Goal: Task Accomplishment & Management: Complete application form

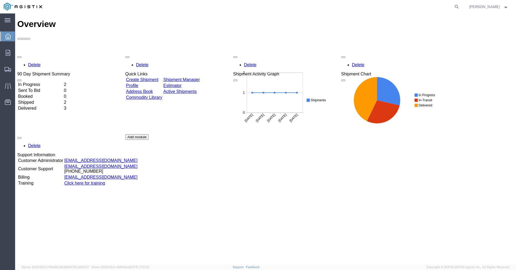
click at [148, 77] on link "Create Shipment" at bounding box center [142, 79] width 32 height 5
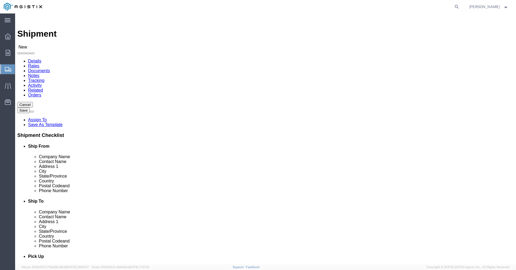
select select
click select "Select Hitachi Energy PG&E"
select select "9596"
click select "Select Hitachi Energy PG&E"
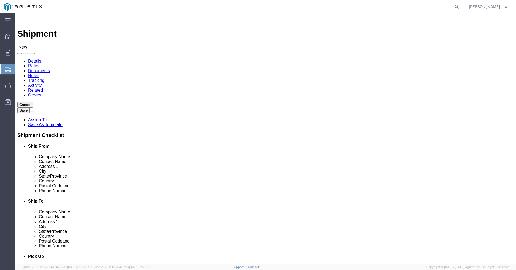
select select "PURCHORD"
select select
click select "Select All Others [GEOGRAPHIC_DATA] [GEOGRAPHIC_DATA] [GEOGRAPHIC_DATA] [GEOGRA…"
select select "23082"
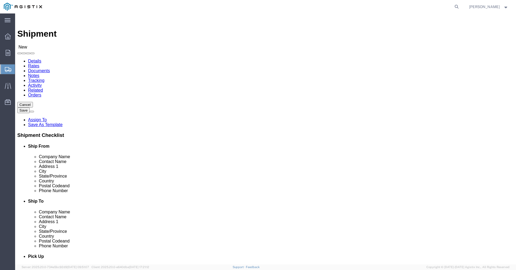
click select "Select All Others [GEOGRAPHIC_DATA] [GEOGRAPHIC_DATA] [GEOGRAPHIC_DATA] [GEOGRA…"
click input "text"
type input "Hitachi Energy [GEOGRAPHIC_DATA]"
click input "text"
type input "[PERSON_NAME]"
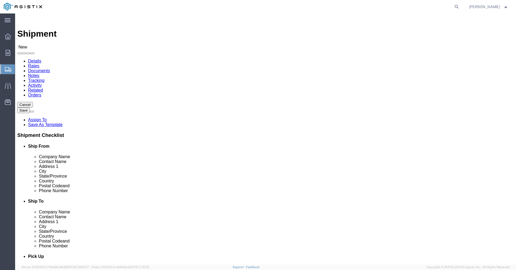
click input "text"
type input "[STREET_ADDRESS]"
select select
click input "text"
type input "[GEOGRAPHIC_DATA]"
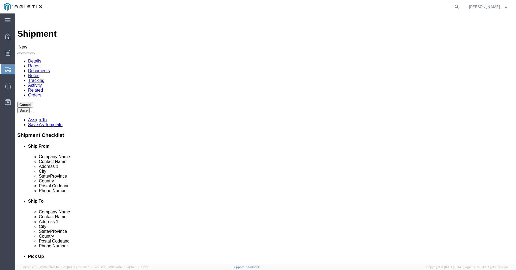
scroll to position [217, 0]
select select
select select "PA"
click input "text"
type input "15601"
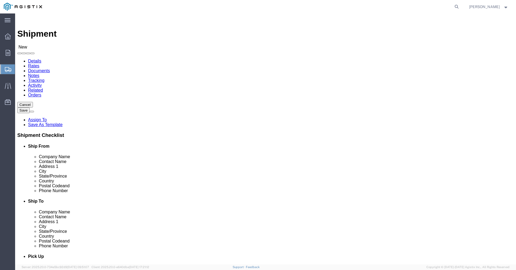
select select
click input "text"
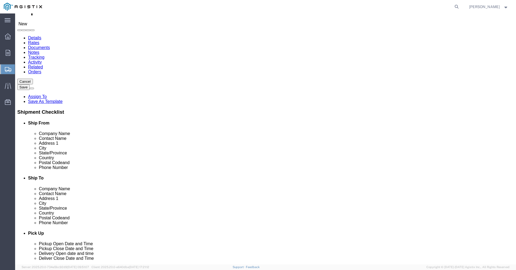
scroll to position [108, 0]
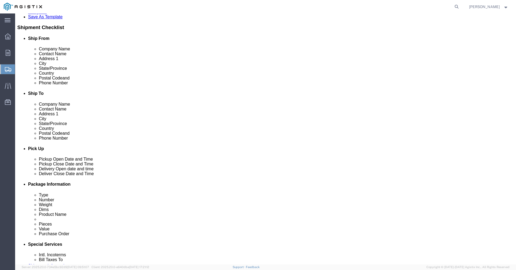
type input "[PERSON_NAME]"
click input "text"
type input "7244204383"
click input "text"
type input "[PERSON_NAME][EMAIL_ADDRESS][PERSON_NAME][DOMAIN_NAME]"
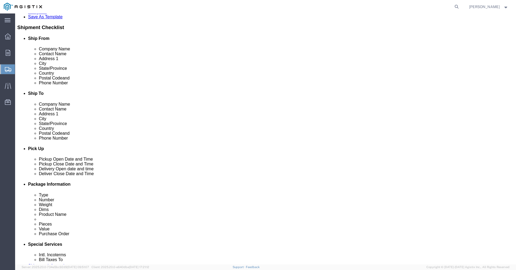
checkbox input "true"
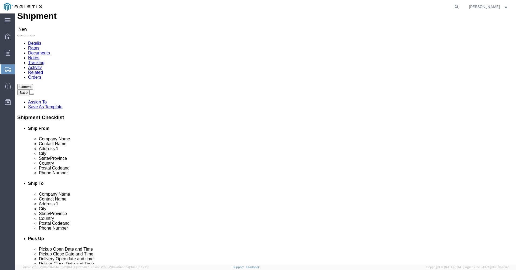
scroll to position [0, 0]
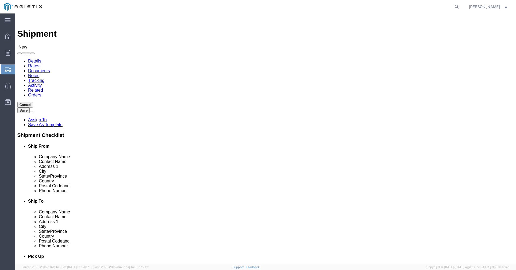
click input "text"
type input "PG&E"
click div "Ship To Location Location My Profile Location (OBSOLETE) [GEOGRAPHIC_DATA] SC -…"
click input "text"
type input "[PERSON_NAME] 5103011926"
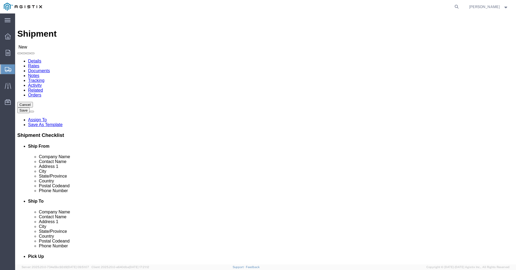
click input "text"
type input "[STREET_ADDRESS]"
select select
click input "text"
type input "Fremont"
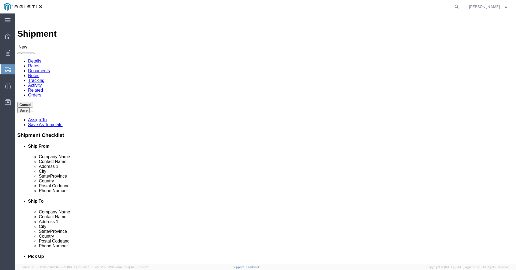
click label "Address 2"
select select
select select "CA"
click input "Postal Code"
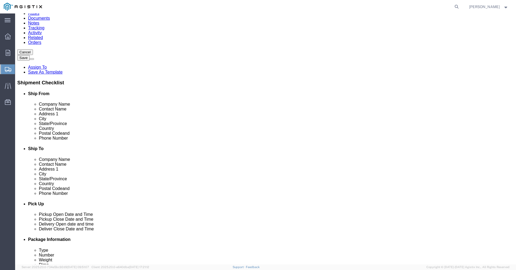
scroll to position [54, 0]
type input "94538"
select select
click input "text"
click input "[PERSON_NAME] 5103011926"
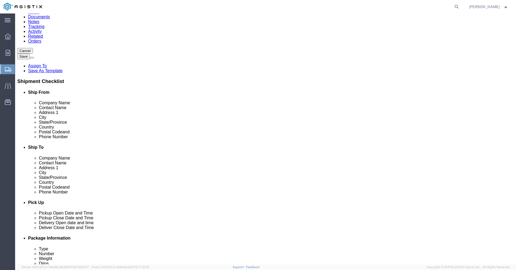
type input "[PERSON_NAME]"
click input "text"
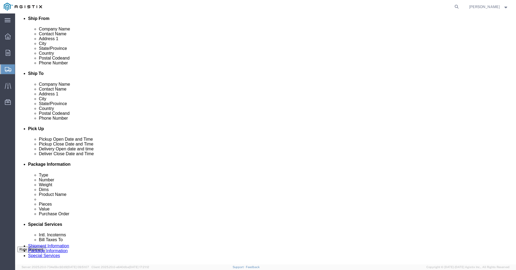
scroll to position [162, 0]
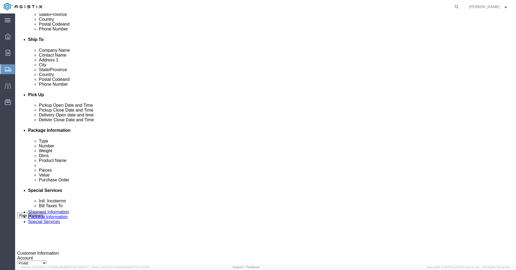
type input "5103011926"
click div "[DATE] 12:00 PM"
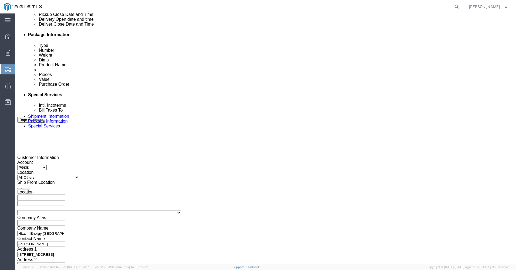
click input "12:00 PM"
click input "8:00 PM"
type input "8:00 AM"
click button "Apply"
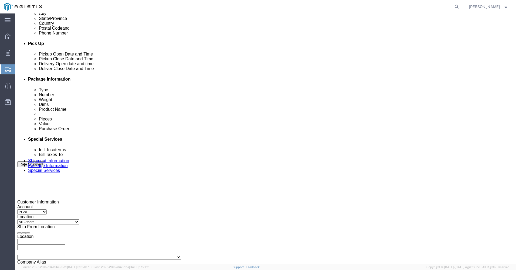
scroll to position [204, 0]
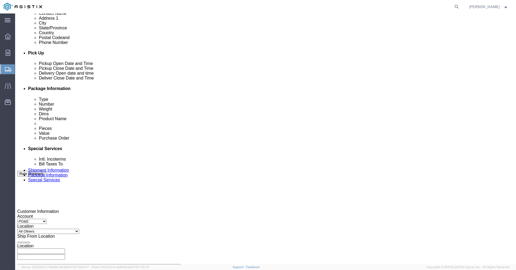
click div "[DATE] 9:00 AM"
click input "2:00 AM"
type input "2:00 PM"
click button "Apply"
click div
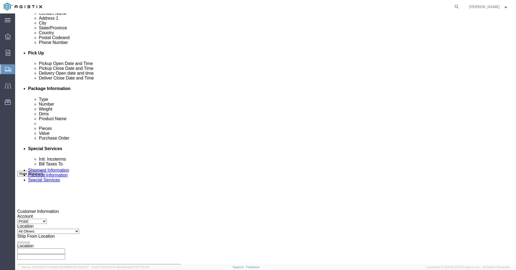
click input "3:00 PM"
click input "7:00 PM"
type input "7:00 AM"
click button "Apply"
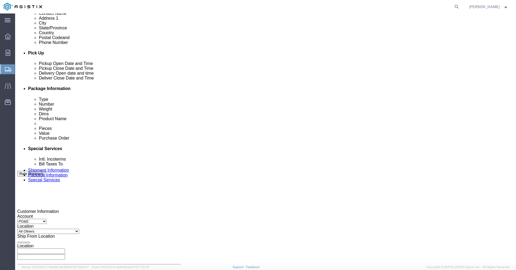
click div
click input "8:00 AM"
click input "3:00 AM"
type input "3:00 PM"
click h3 "Leg 1"
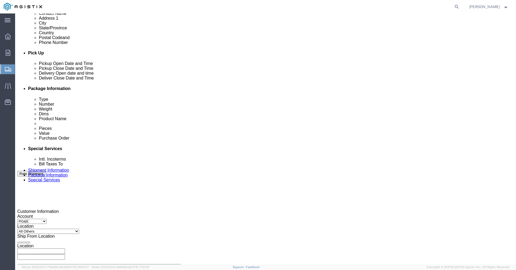
click div
click button "Apply"
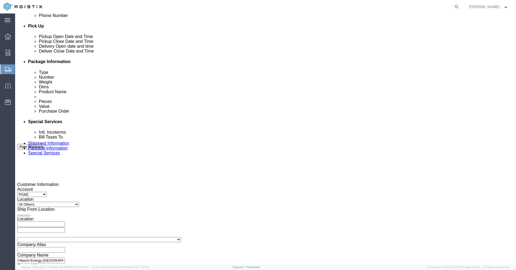
click input "text"
type input "2701203253"
click select "Select Account Type Activity ID Airline Appointment Number ASN Batch Request # …"
select select "JOBNUM"
click select "Select Account Type Activity ID Airline Appointment Number ASN Batch Request # …"
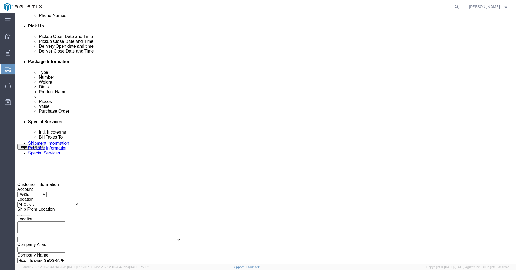
click input "text"
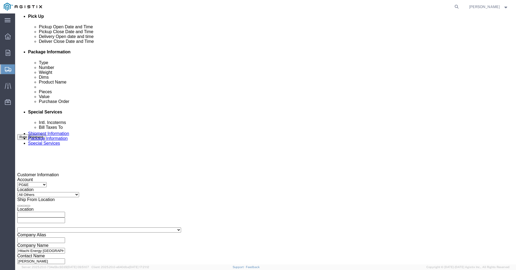
scroll to position [258, 0]
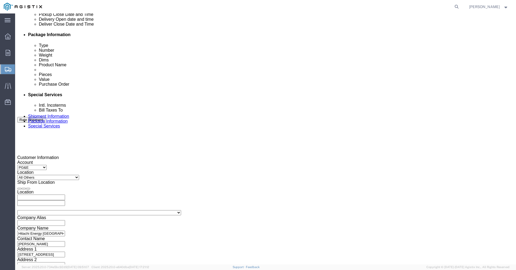
type input "700059275"
click select "Select Air Less than Truckload Multi-Leg Ocean Freight Rail Small Parcel Truckl…"
select select "LTL"
click select "Select Air Less than Truckload Multi-Leg Ocean Freight Rail Small Parcel Truckl…"
click input "text"
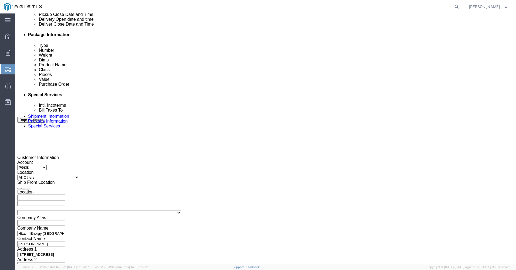
click td "10"
type input "[DATE]"
click input "text"
click td "15"
type input "[DATE]"
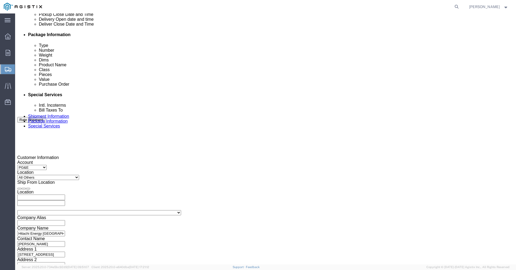
click select "Select Straight Truck"
click div "Please fix the following errors Customer Information Account Select Hitachi Ene…"
click button "Continue"
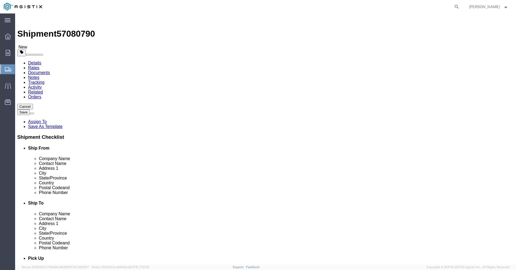
click select "Select Bulk Bundle(s) Cardboard Box(es) Carton(s) Crate(s) Drum(s) (Fiberboard)…"
select select "CRAT"
click select "Select Bulk Bundle(s) Cardboard Box(es) Carton(s) Crate(s) Drum(s) (Fiberboard)…"
click input "text"
type input "89"
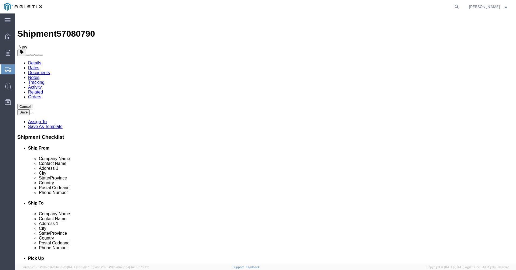
click input "text"
type input "24"
click input "text"
type input "29"
click input "0.00"
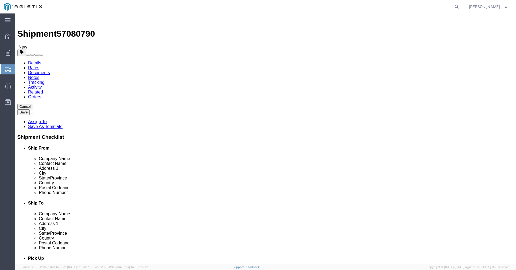
type input "465.00"
click link "Add Content"
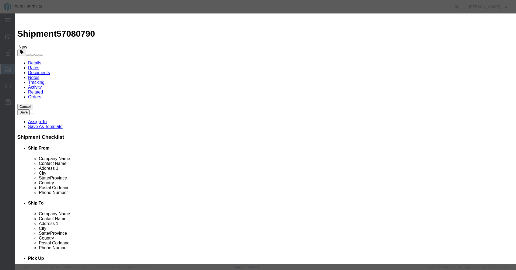
click input "text"
type input "145 Interrupters"
click textarea
type textarea "HV Circuit Breaker Interrupters"
click input "0"
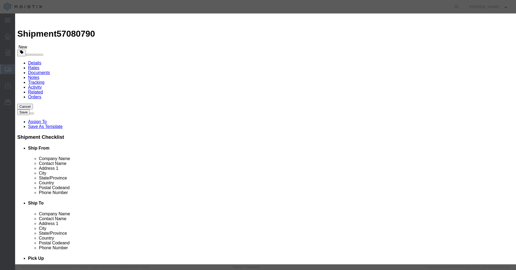
type input "1"
click input "text"
type input "10,000.00"
click select "Select 50 55 60 65 70 85 92.5 100 125 175 250 300 400"
select select "60"
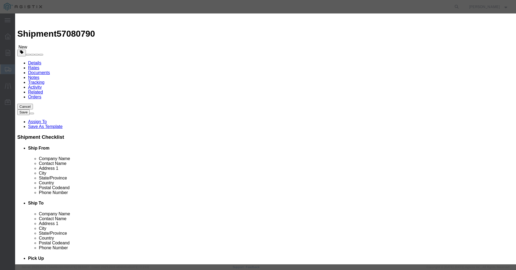
click select "Select 50 55 60 65 70 85 92.5 100 125 175 250 300 400"
click textarea
type textarea "Tarped"
click button "Save & Close"
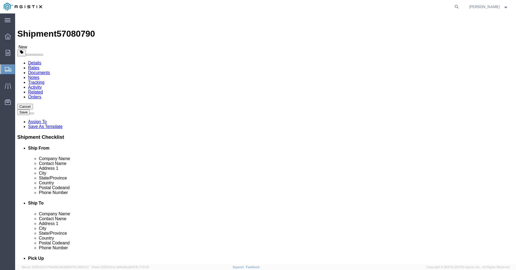
click span "button"
select select "CRAT"
click span "button"
select select "CRAT"
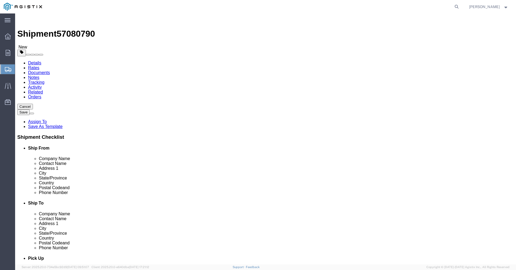
select select "CRAT"
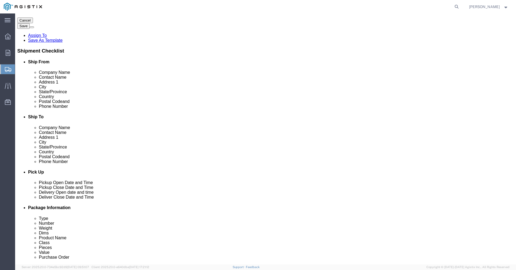
scroll to position [113, 0]
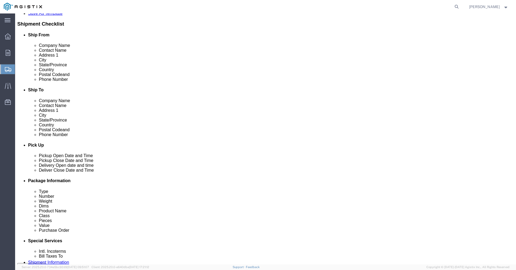
click button "Continue"
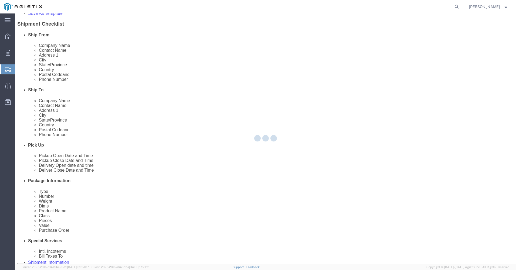
select select
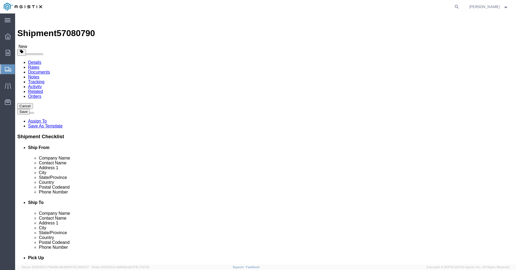
scroll to position [0, 0]
click span "Select one or more"
click div "Handling Options"
click select "Select Adult Signature Required Direct Signature Required No Signature Required…"
select select "DirectSignReqOnDeliveryFlag"
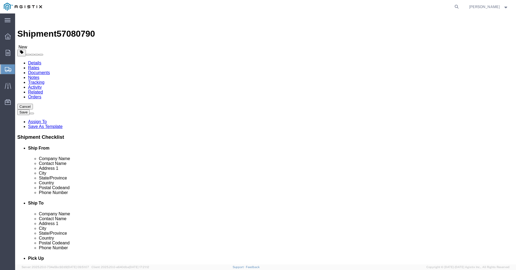
click select "Select Adult Signature Required Direct Signature Required No Signature Required…"
click textarea
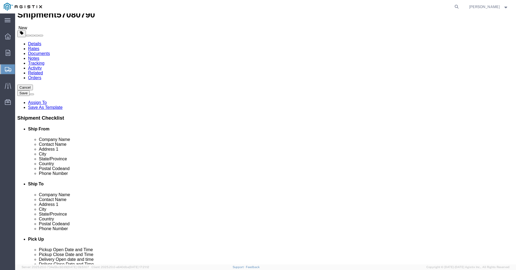
scroll to position [27, 0]
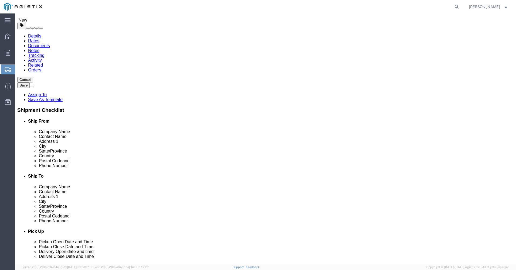
type textarea "Enclosed or Tarped"
click select "Select 1 Day 2 Day 3-5 Day Economy 5+ Day"
select select "3-5 Day Economy"
click select "Select 1 Day 2 Day 3-5 Day Economy 5+ Day"
click select "Select ATA DTA DTD"
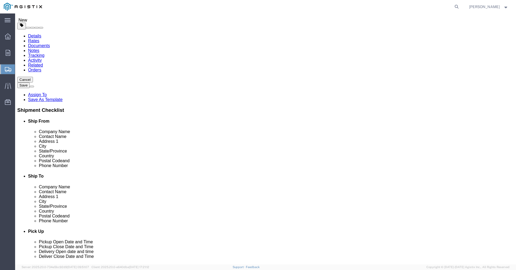
select select "DTD"
click select "Select ATA DTA DTD"
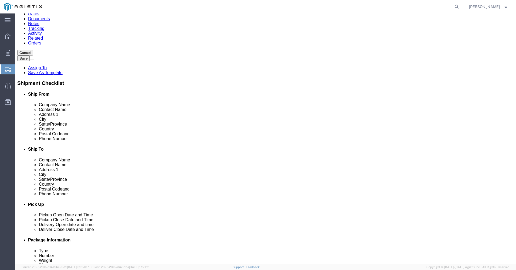
click input "text"
type input "[PERSON_NAME][EMAIL_ADDRESS][PERSON_NAME][DOMAIN_NAME]"
click input "Include shipping documents"
checkbox input "true"
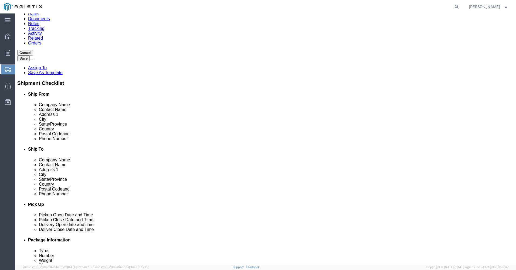
click input "BOL"
checkbox input "true"
click input "Packing List"
checkbox input "true"
click input "Shipping Label"
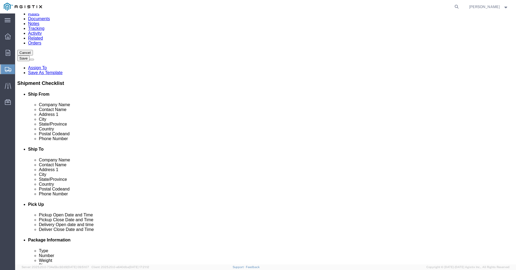
checkbox input "true"
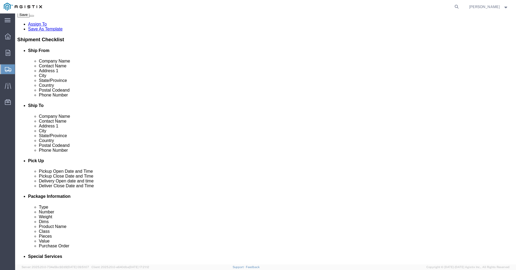
scroll to position [98, 0]
click button "Rate Shipment"
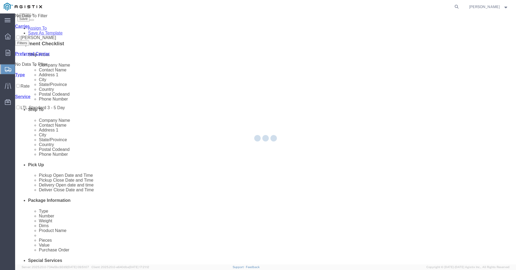
scroll to position [0, 0]
